Goal: Information Seeking & Learning: Learn about a topic

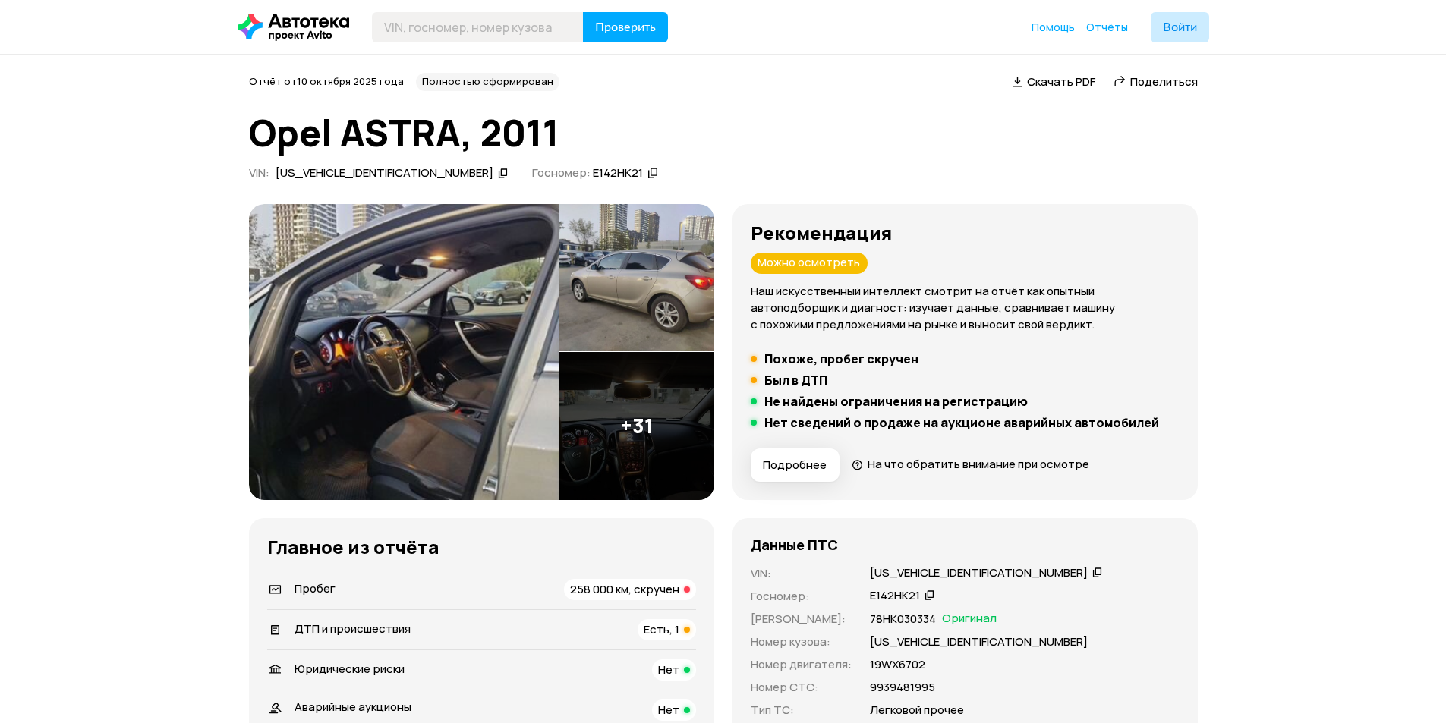
click at [453, 342] on img at bounding box center [404, 352] width 310 height 296
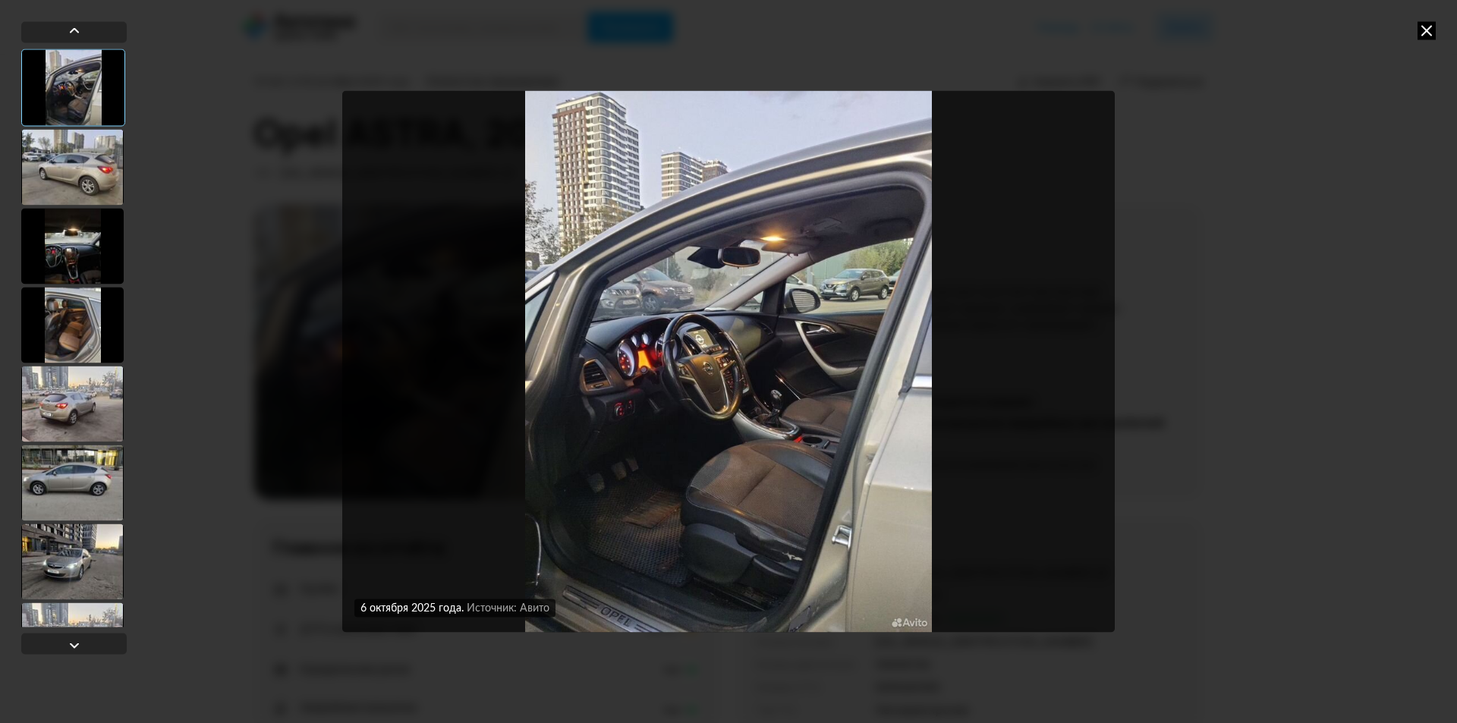
click at [62, 162] on div at bounding box center [72, 167] width 102 height 76
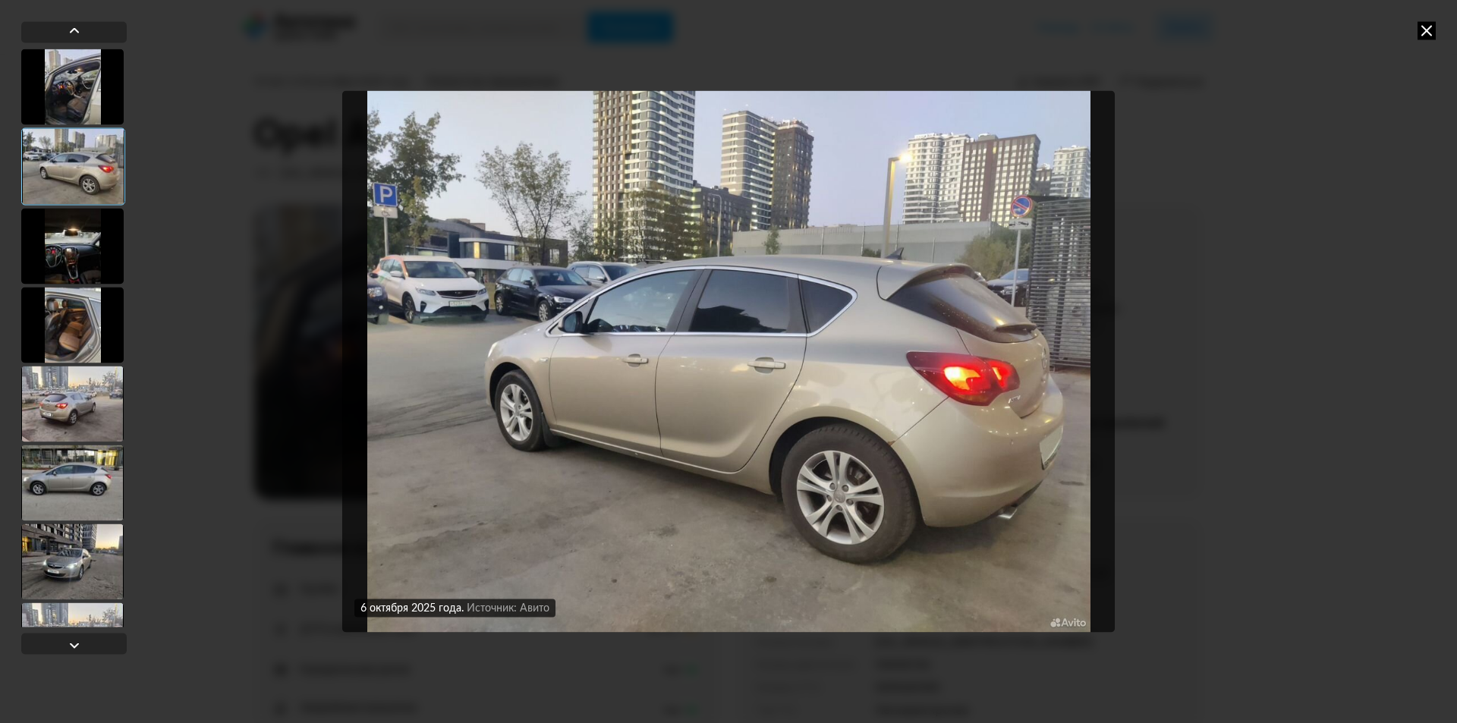
click at [79, 250] on div at bounding box center [72, 246] width 102 height 76
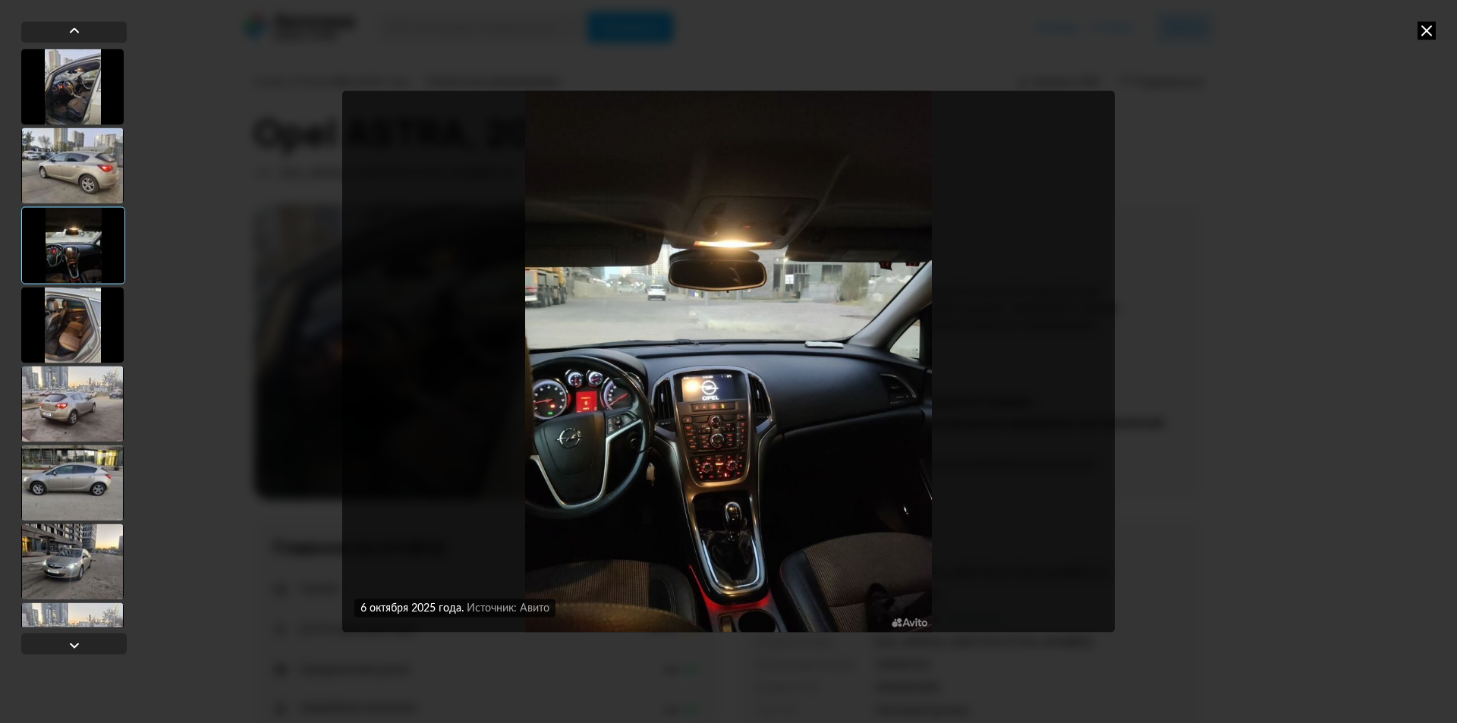
click at [87, 326] on div at bounding box center [72, 325] width 102 height 76
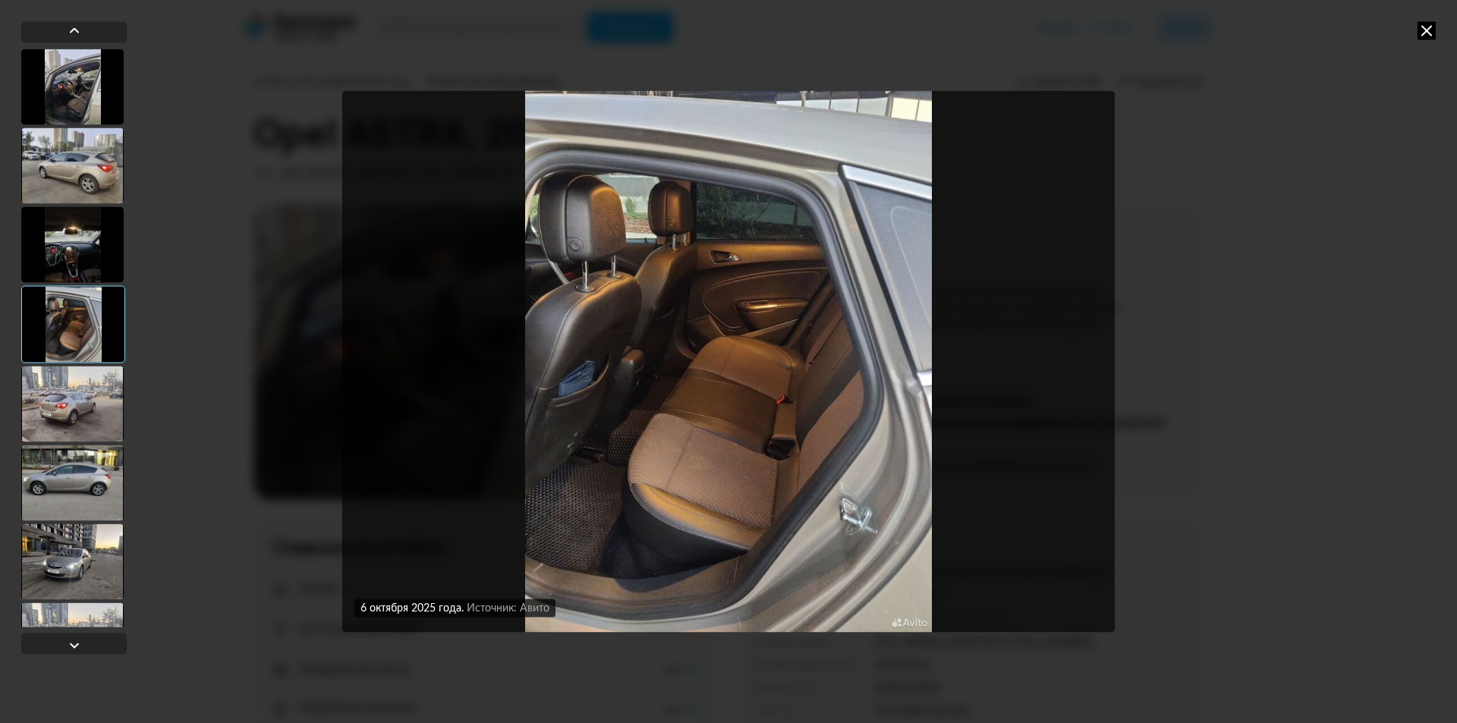
click at [80, 411] on div at bounding box center [72, 404] width 102 height 76
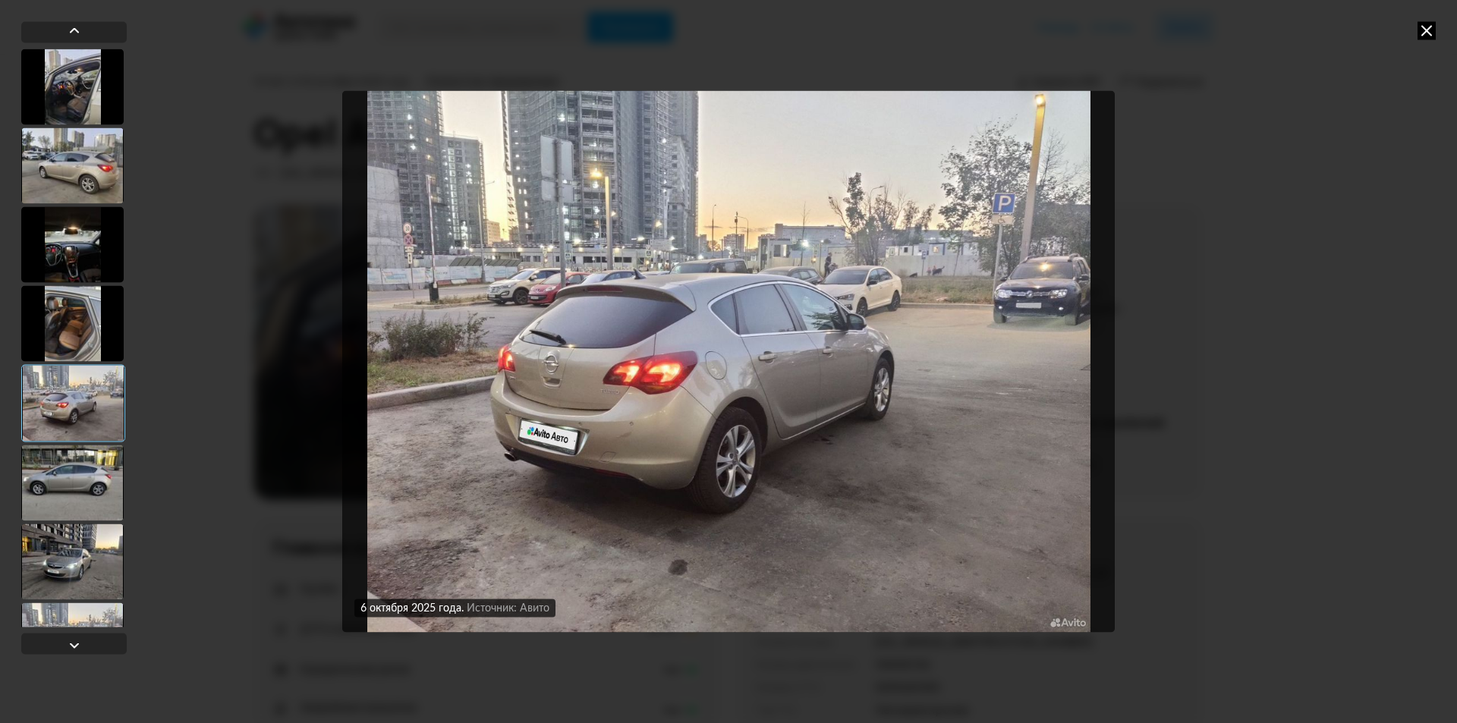
click at [92, 486] on div at bounding box center [72, 483] width 102 height 76
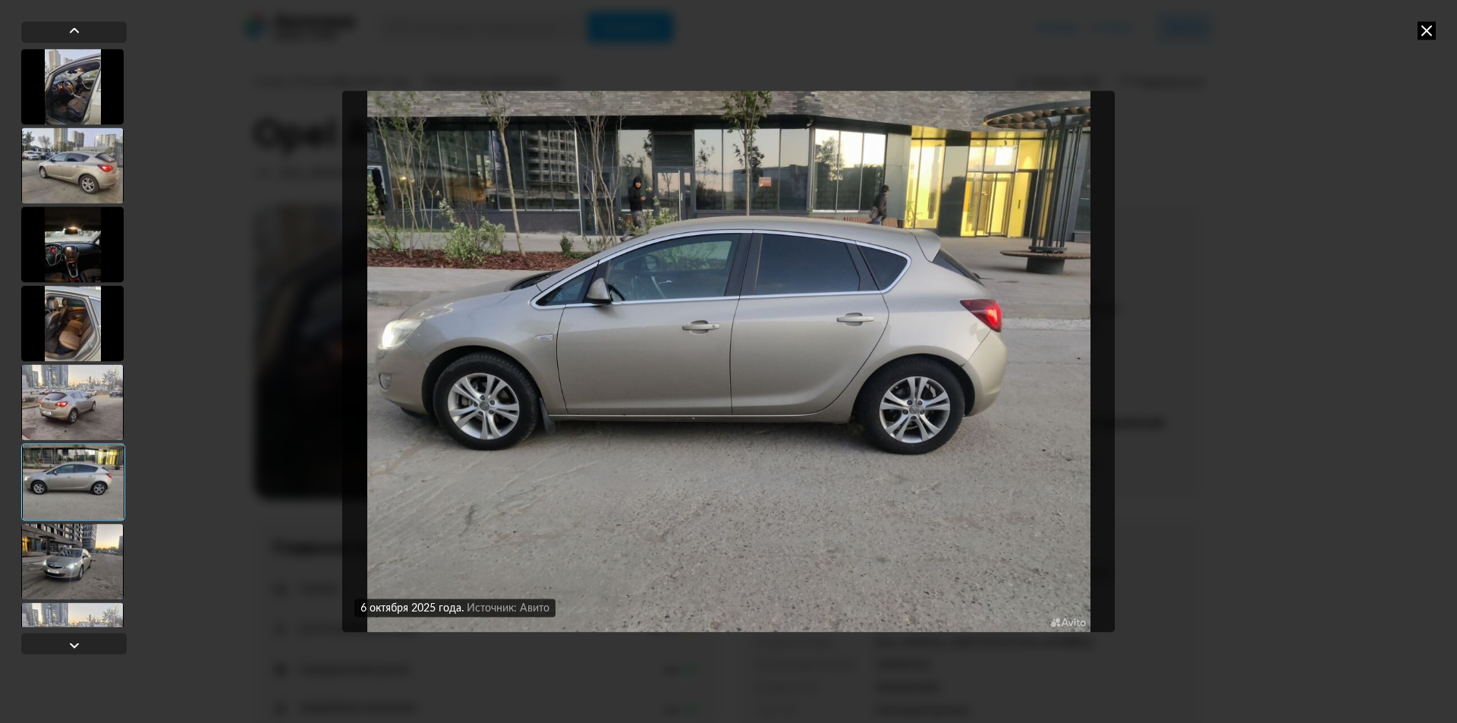
click at [67, 560] on div at bounding box center [72, 562] width 102 height 76
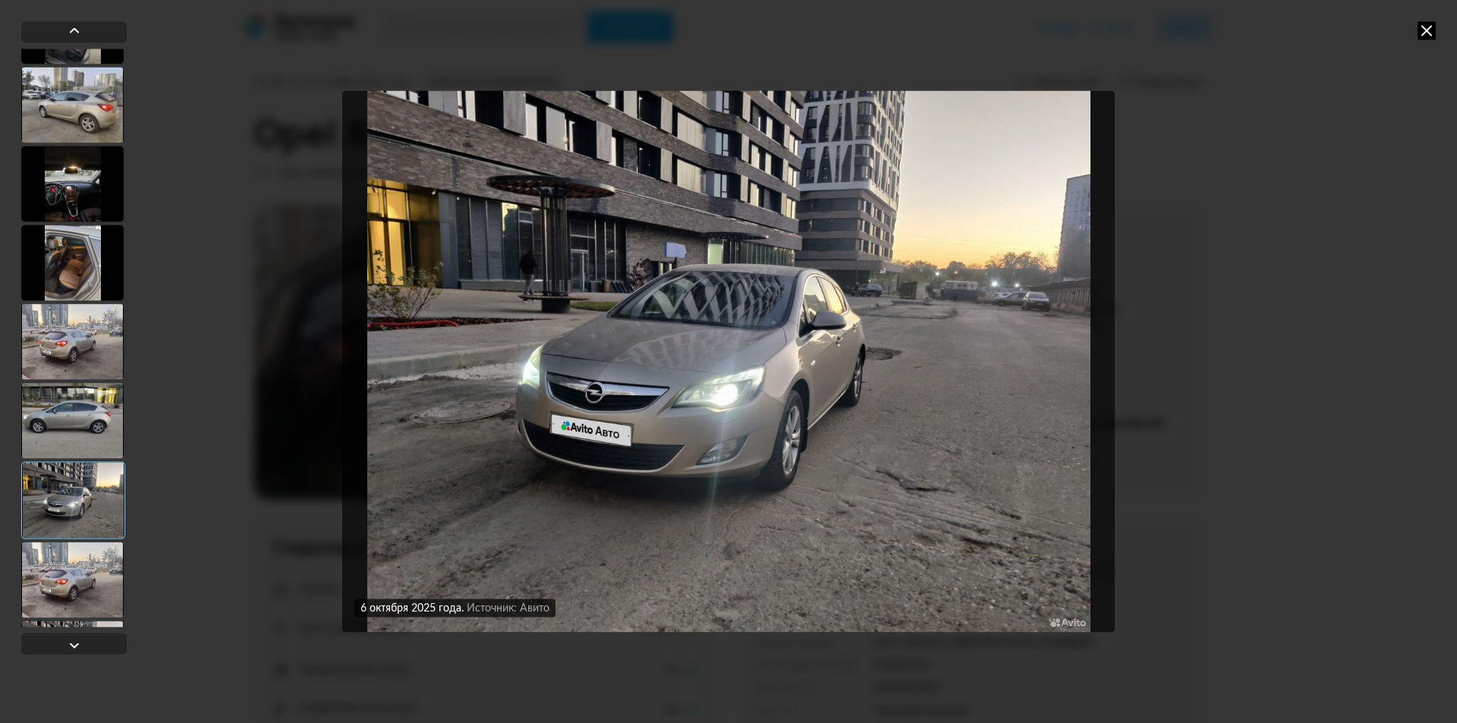
scroll to position [152, 0]
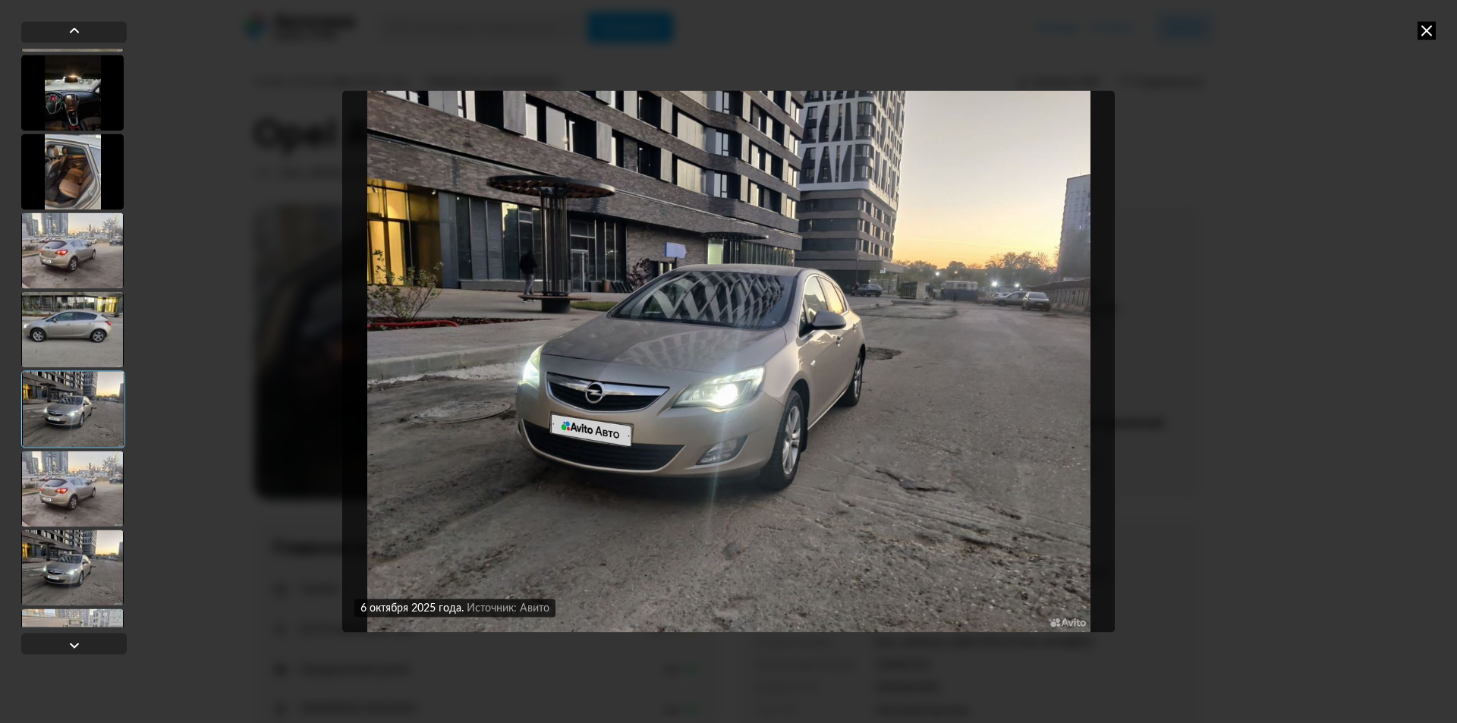
click at [76, 506] on div at bounding box center [72, 489] width 102 height 76
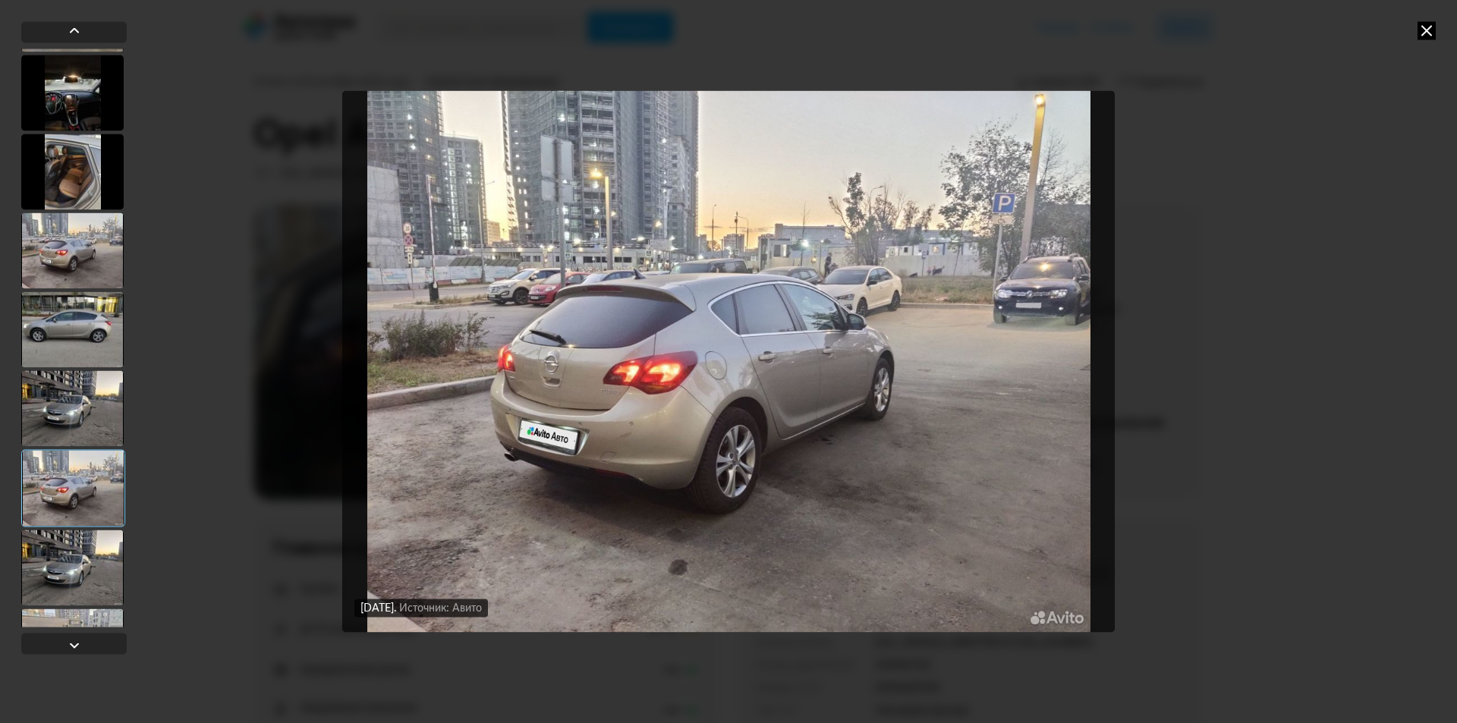
click at [72, 575] on div at bounding box center [72, 568] width 102 height 76
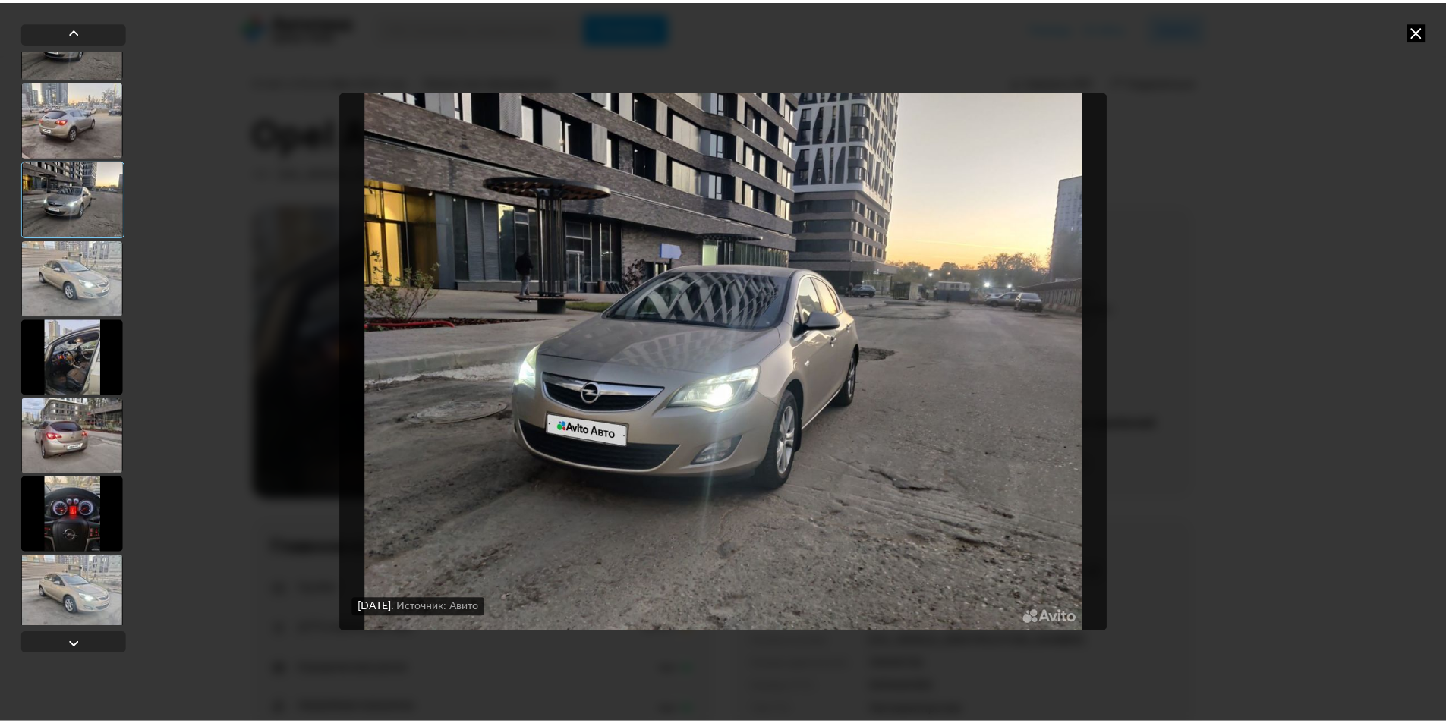
scroll to position [531, 0]
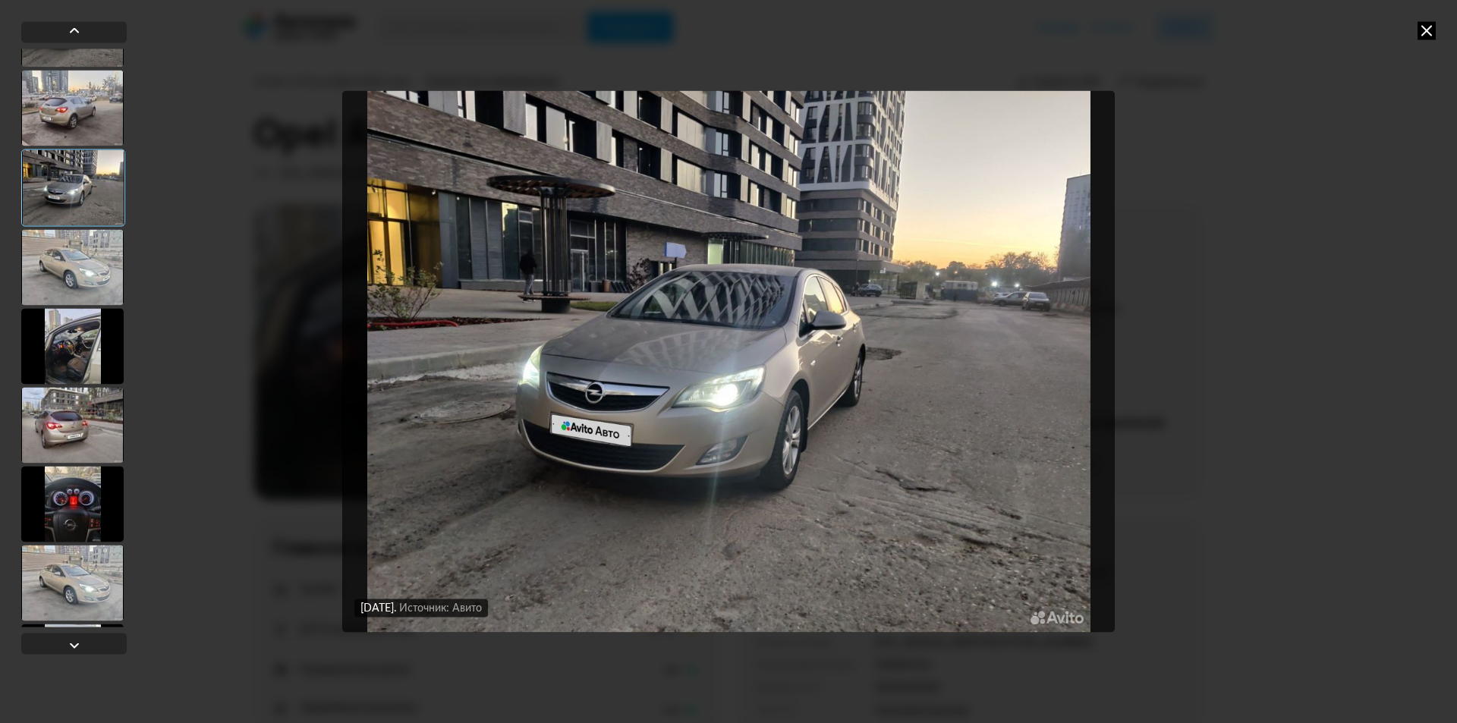
click at [82, 366] on div at bounding box center [72, 346] width 102 height 76
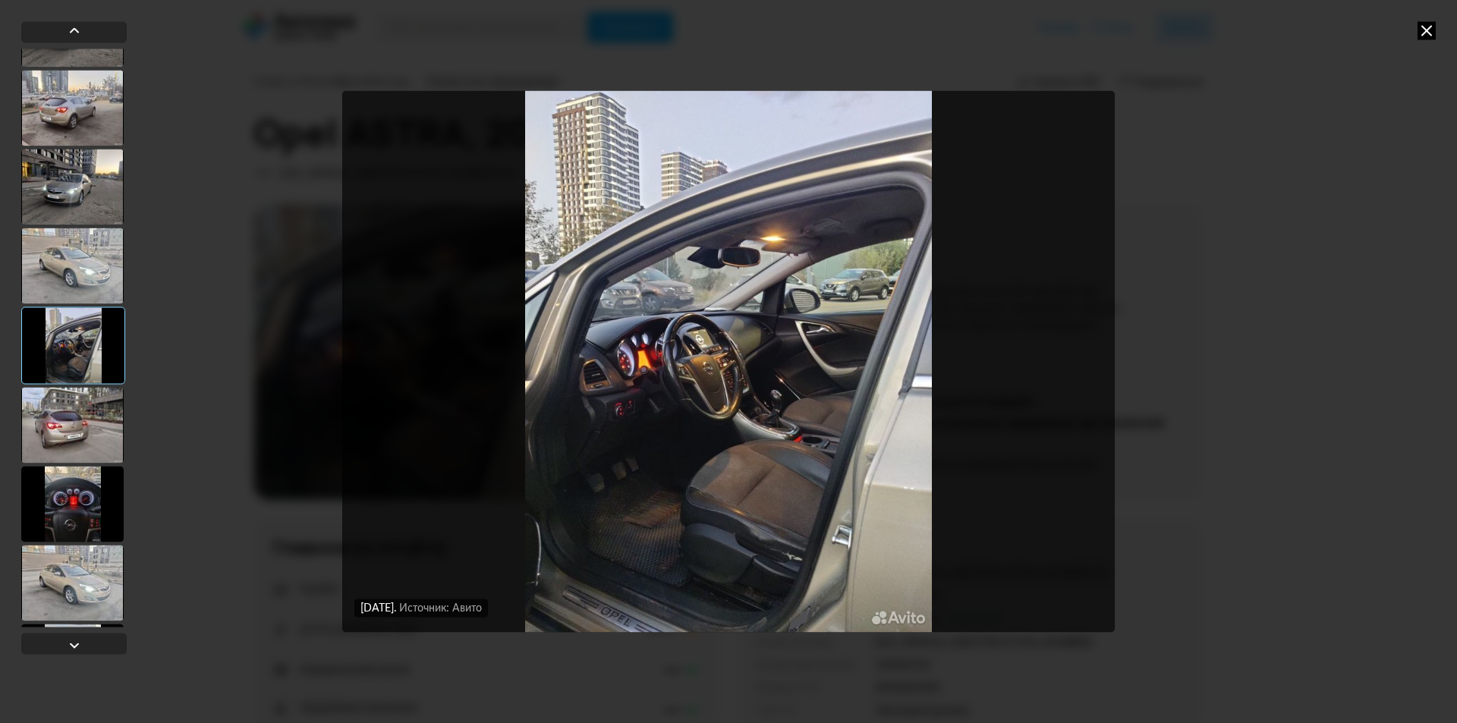
click at [1421, 33] on icon at bounding box center [1427, 30] width 18 height 18
